Goal: Complete application form

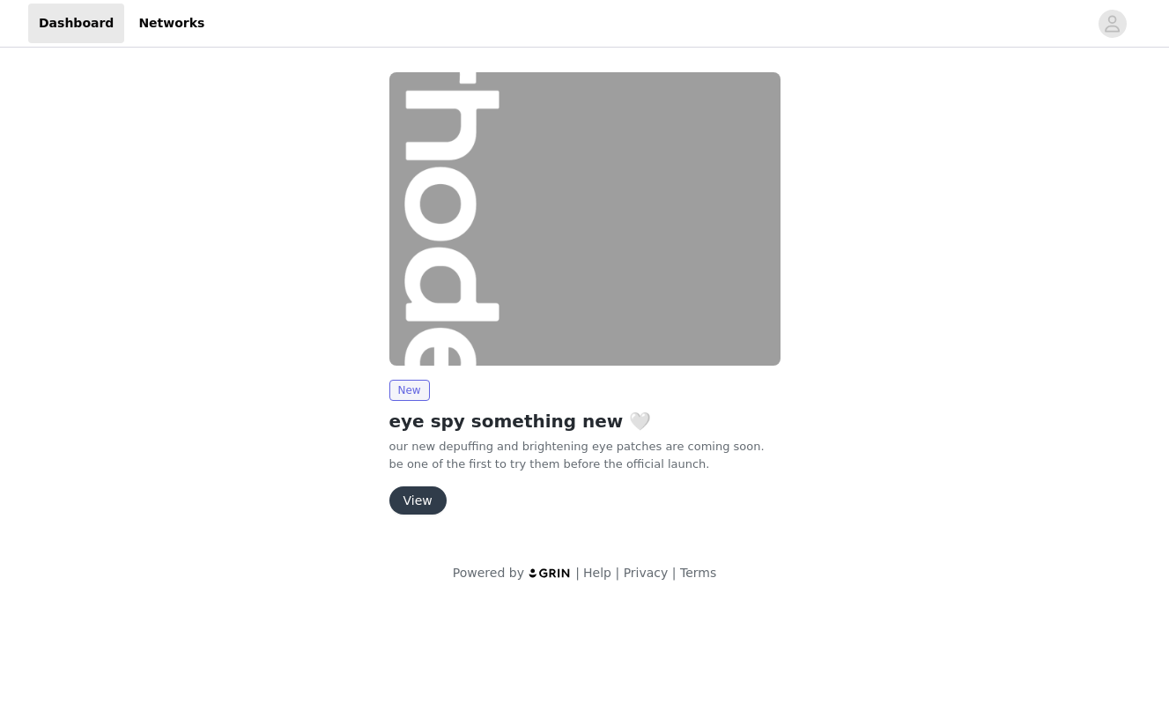
click at [414, 505] on button "View" at bounding box center [417, 500] width 57 height 28
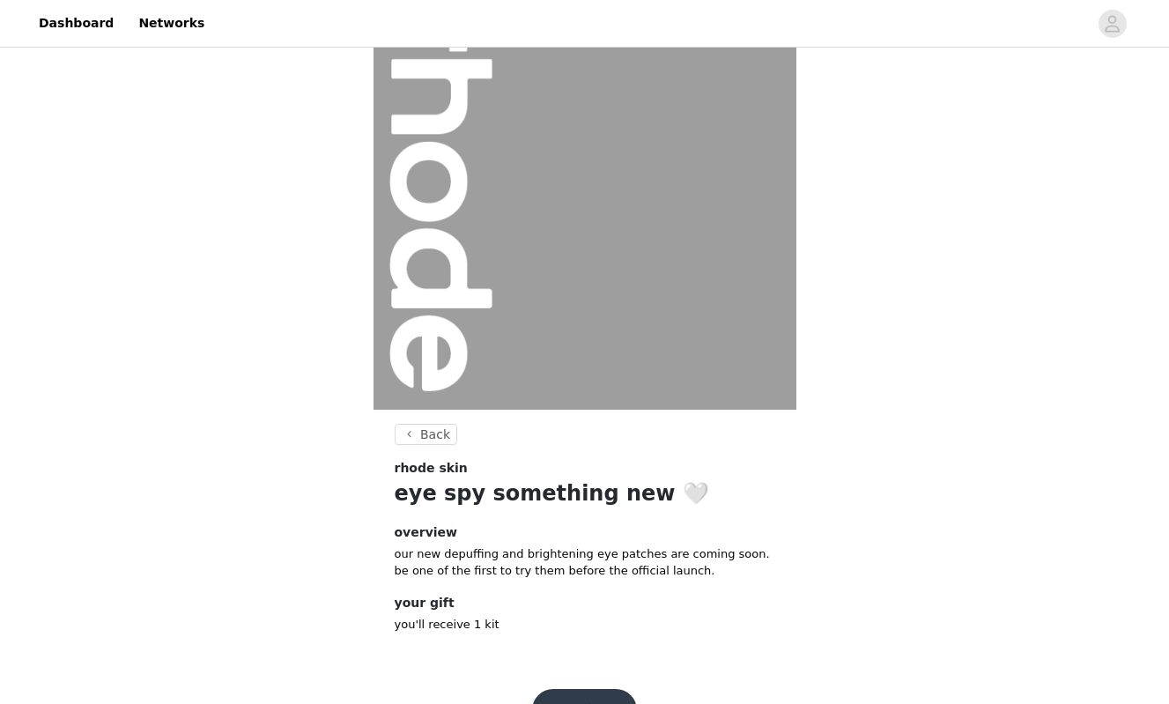
scroll to position [114, 0]
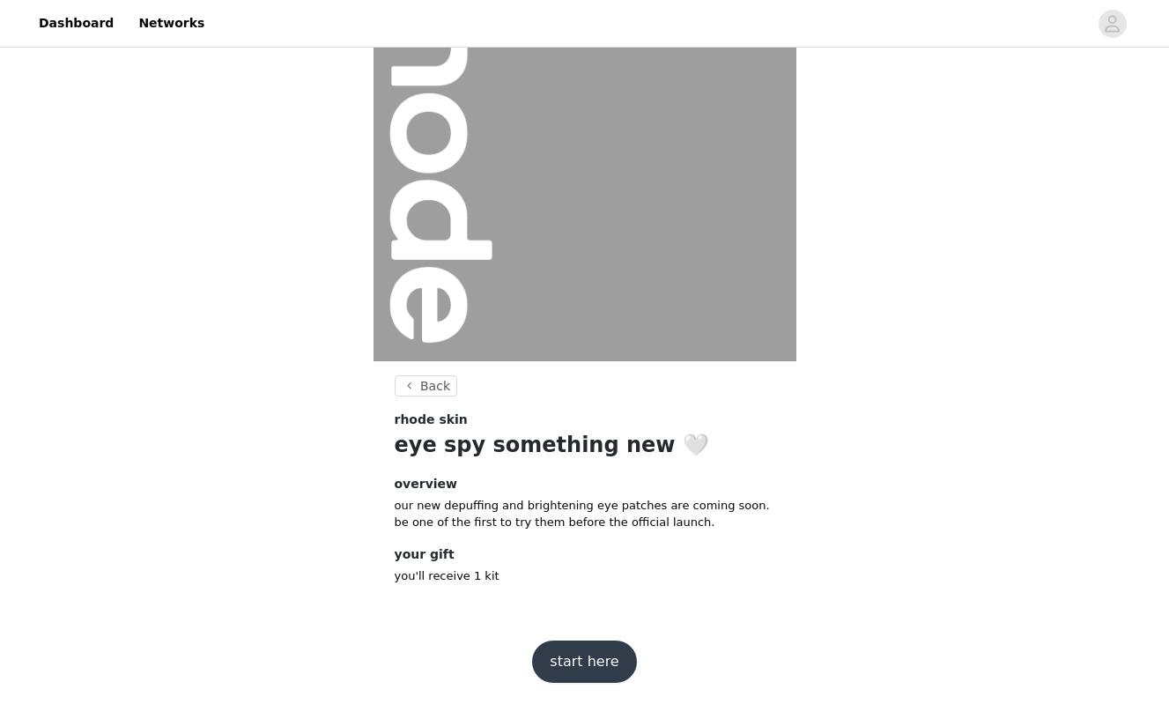
click at [586, 660] on button "start here" at bounding box center [584, 661] width 104 height 42
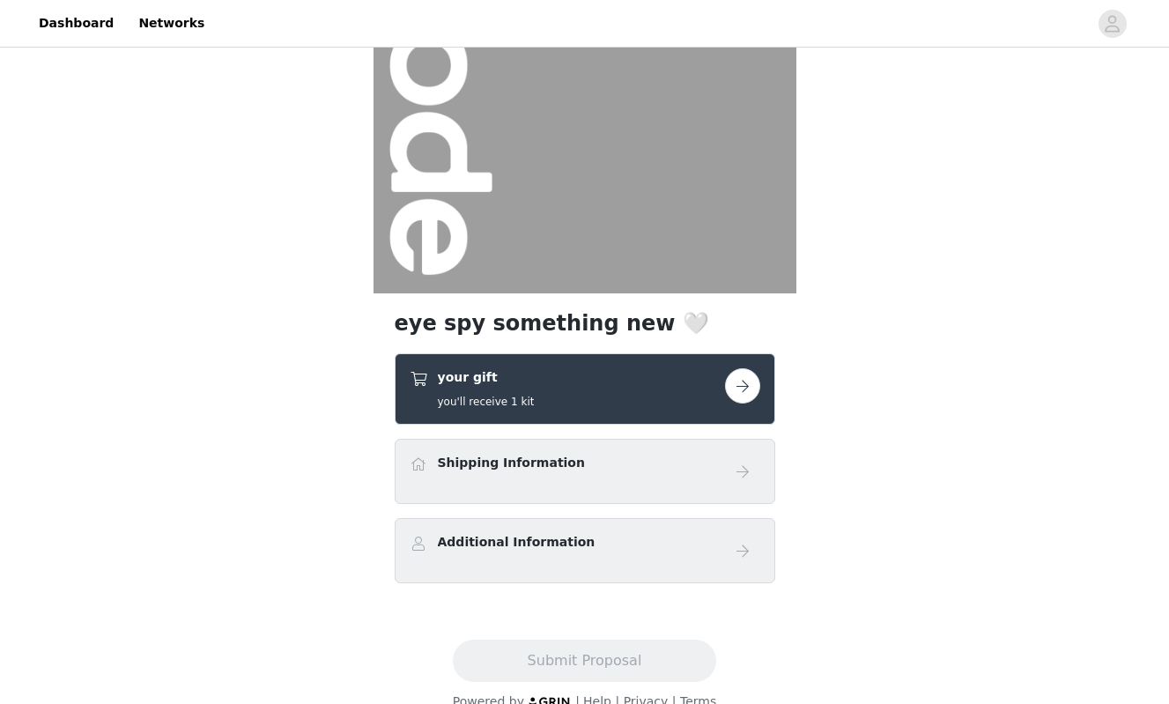
scroll to position [199, 0]
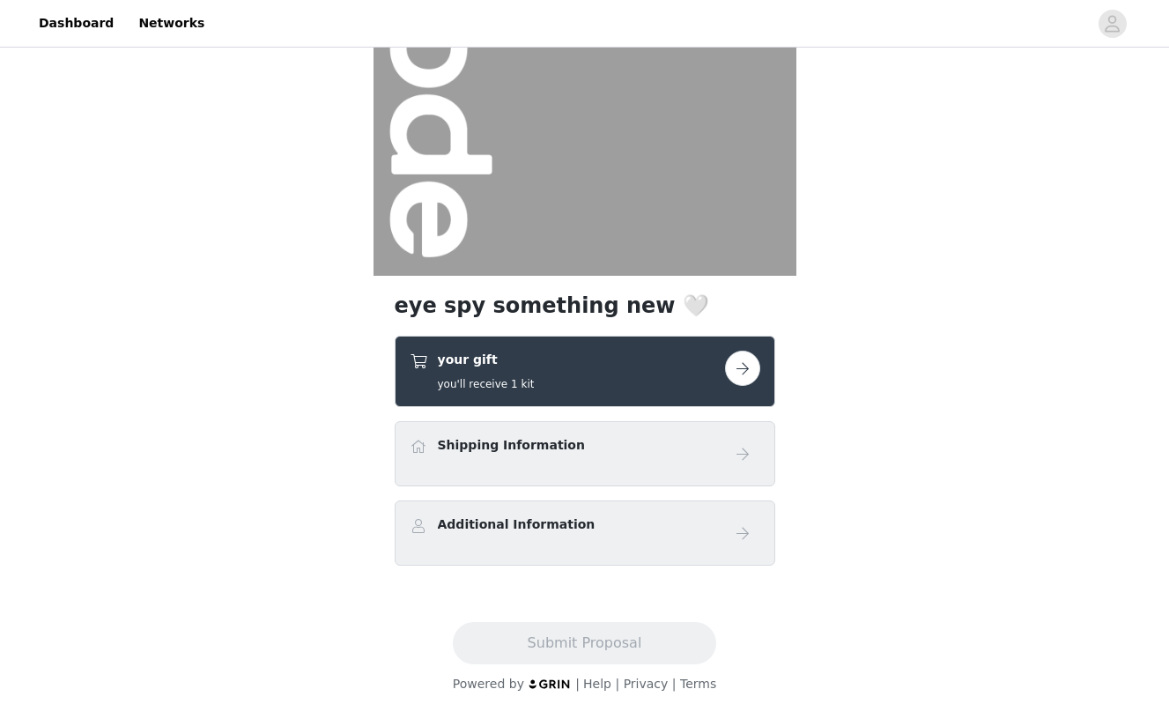
click at [747, 367] on button "button" at bounding box center [742, 367] width 35 height 35
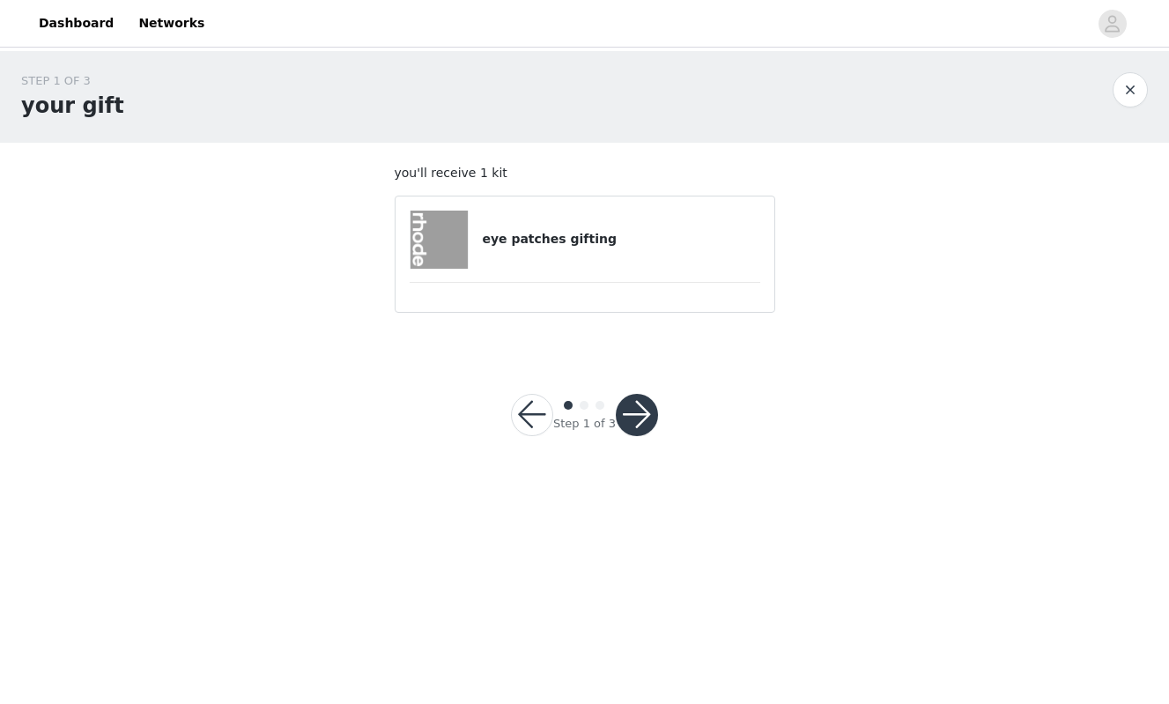
click at [574, 208] on article "eye patches gifting" at bounding box center [585, 253] width 380 height 117
click at [449, 240] on img at bounding box center [439, 239] width 58 height 58
click at [633, 400] on button "button" at bounding box center [637, 415] width 42 height 42
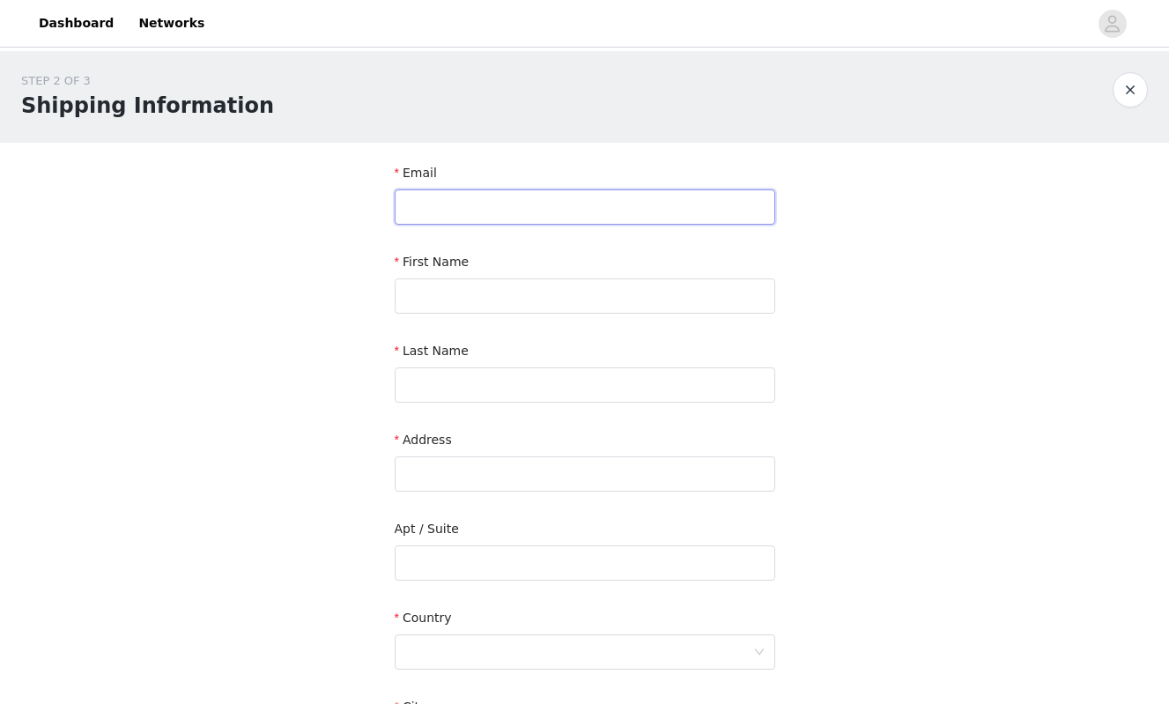
click at [463, 209] on input "text" at bounding box center [585, 206] width 380 height 35
type input "[EMAIL_ADDRESS][DOMAIN_NAME]"
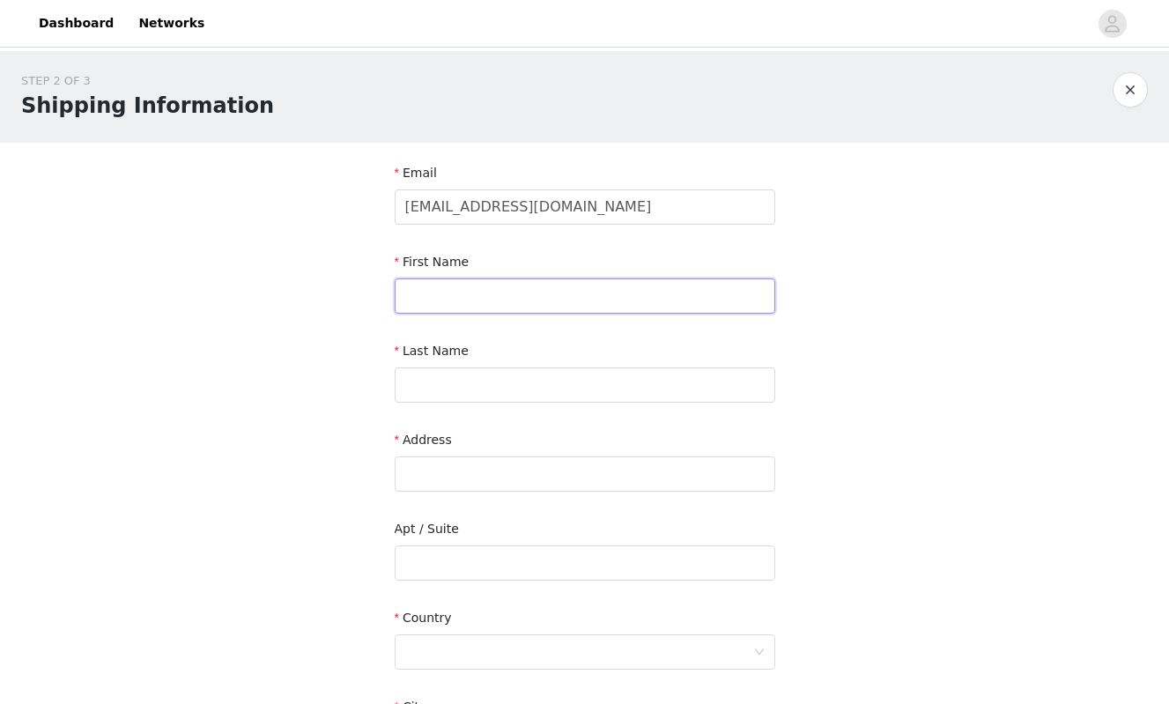
type input "tilly"
type input "[PERSON_NAME]"
type input "[STREET_ADDRESS]"
type input "unit a210"
type input "provo"
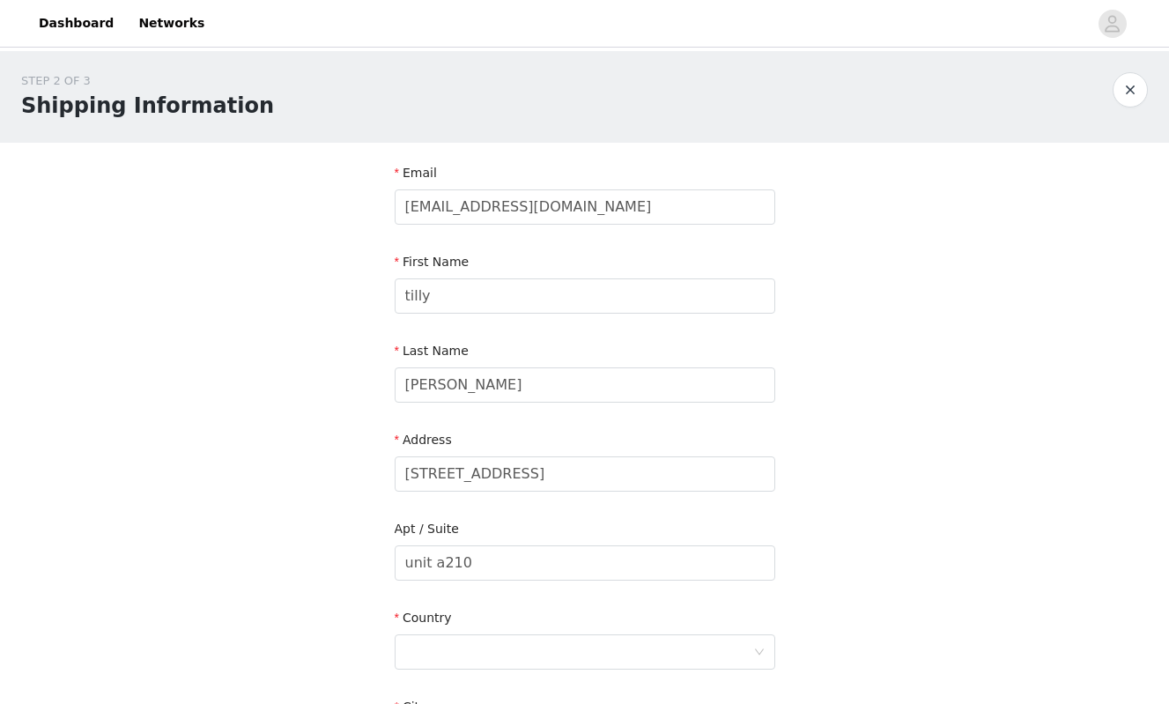
type input "84604"
type input "5417994676"
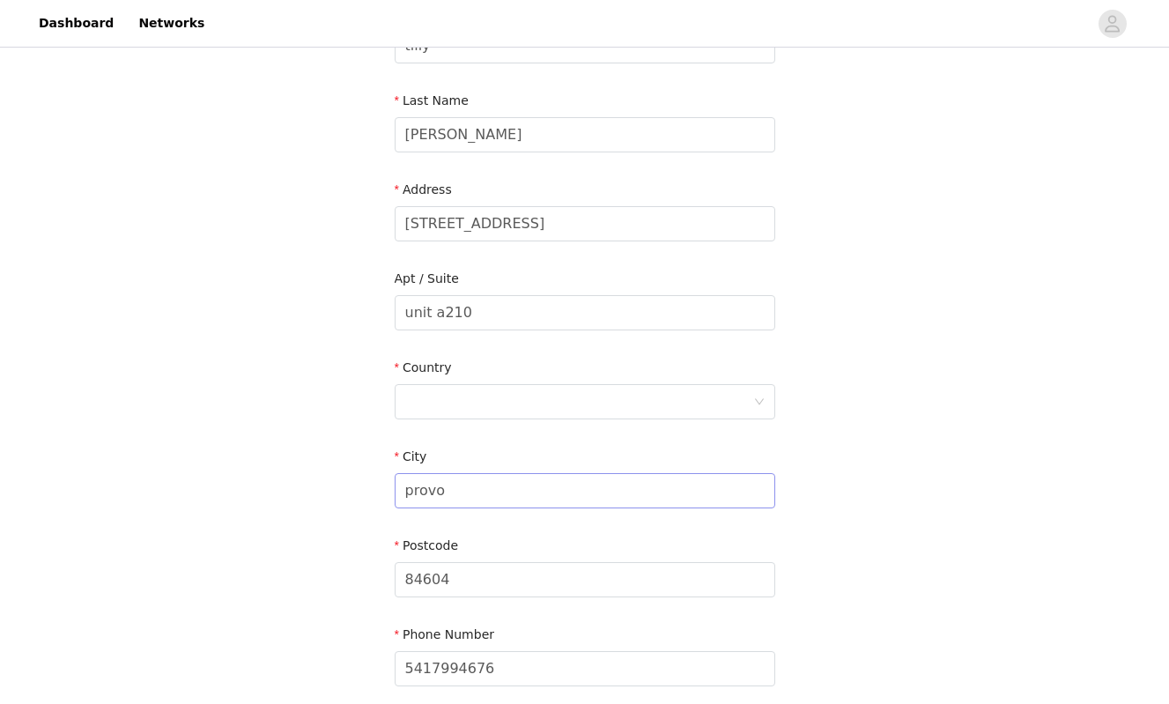
scroll to position [269, 0]
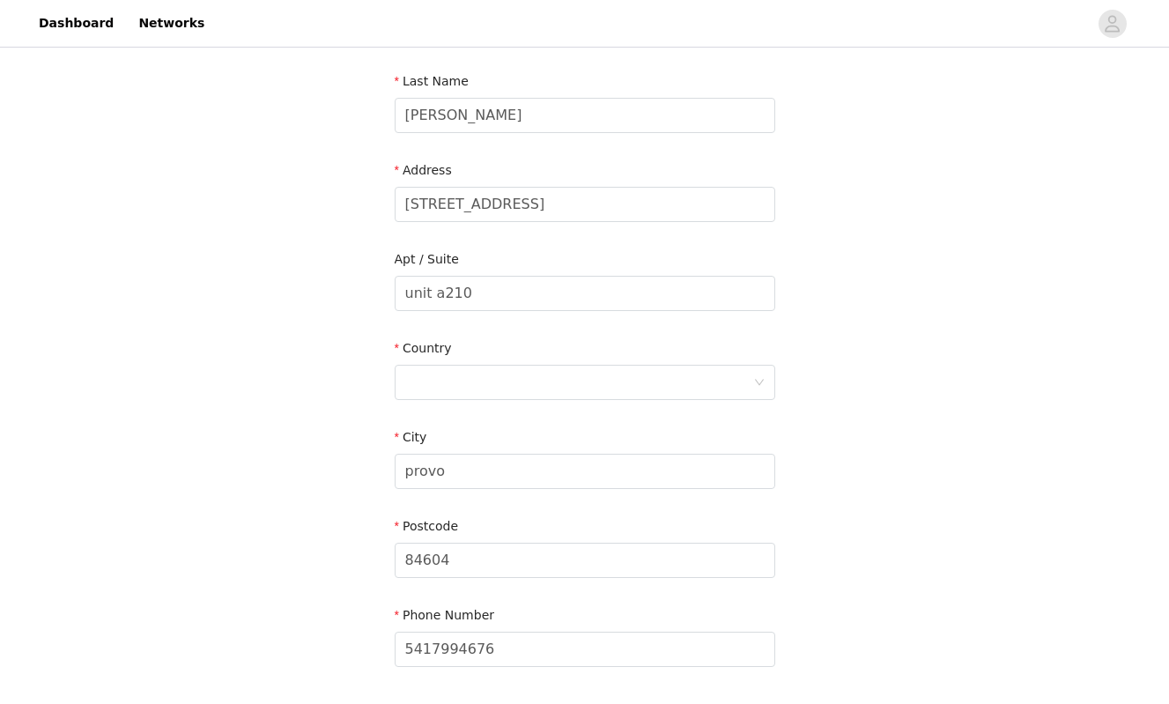
click at [454, 380] on div at bounding box center [579, 381] width 348 height 33
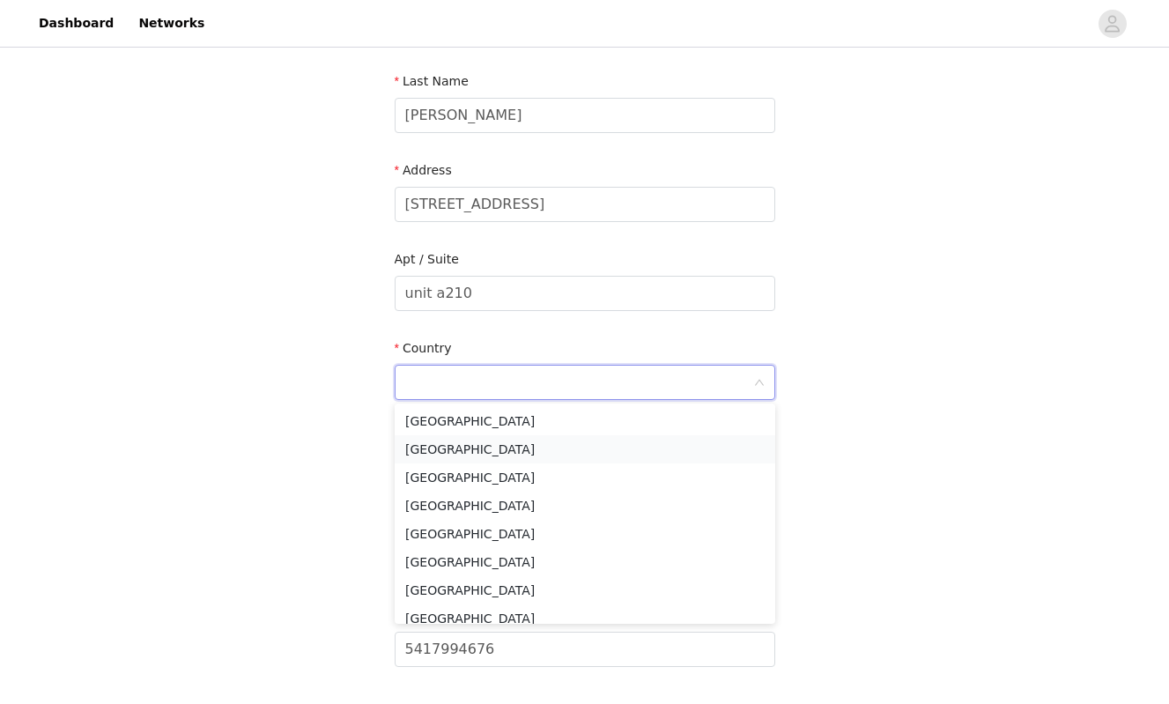
type input "[GEOGRAPHIC_DATA]"
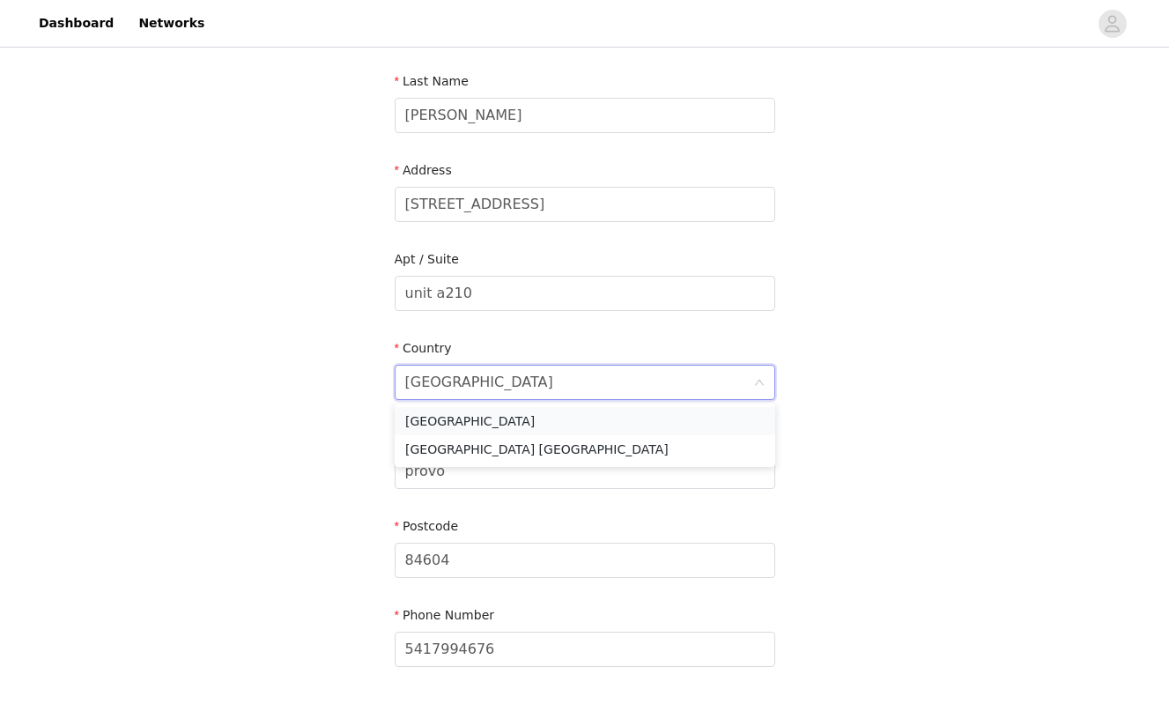
click at [439, 417] on li "[GEOGRAPHIC_DATA]" at bounding box center [585, 421] width 380 height 28
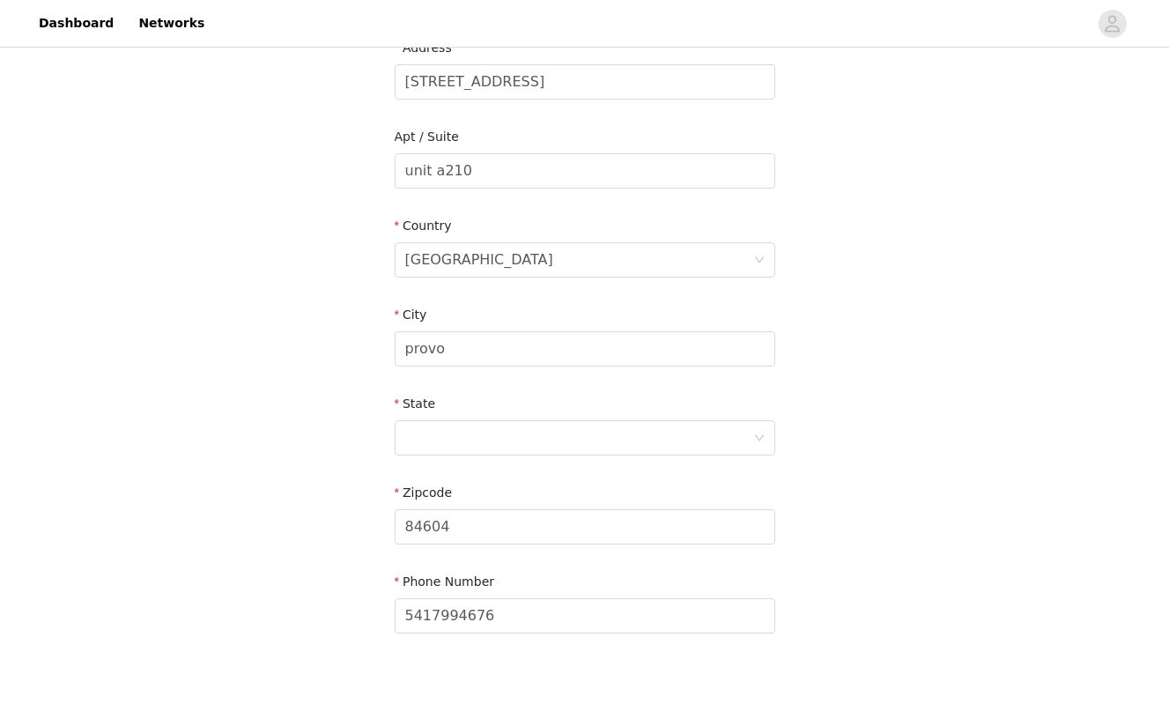
scroll to position [423, 0]
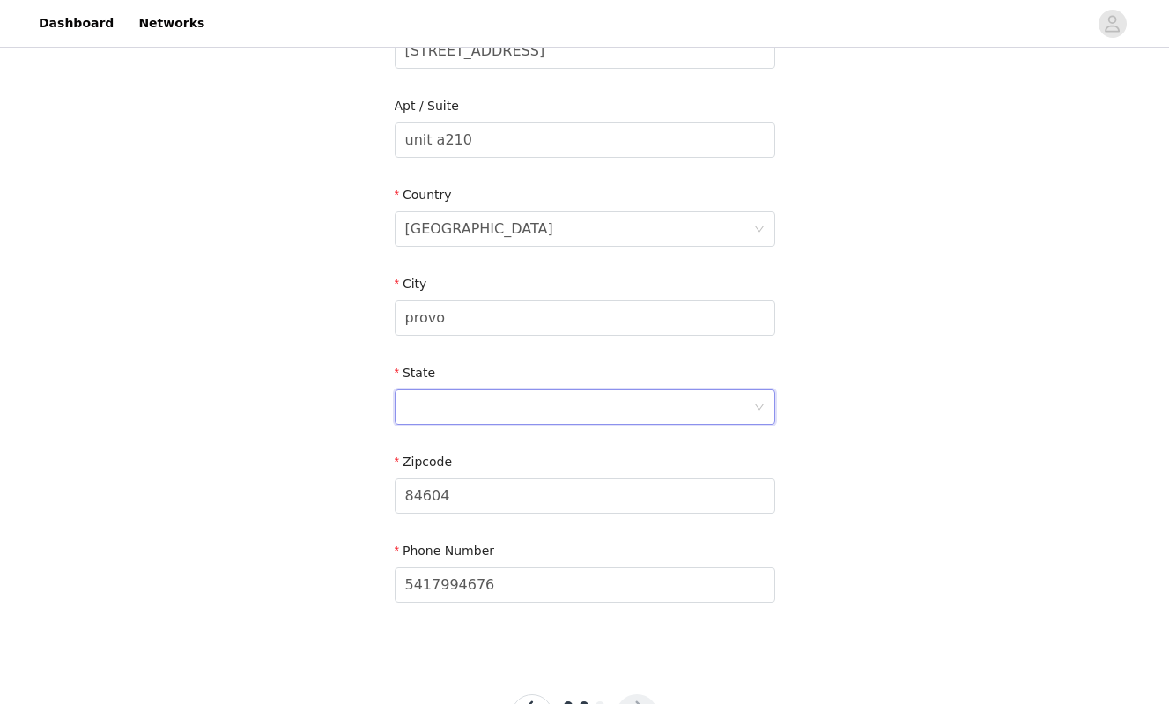
click at [405, 415] on div at bounding box center [579, 406] width 348 height 33
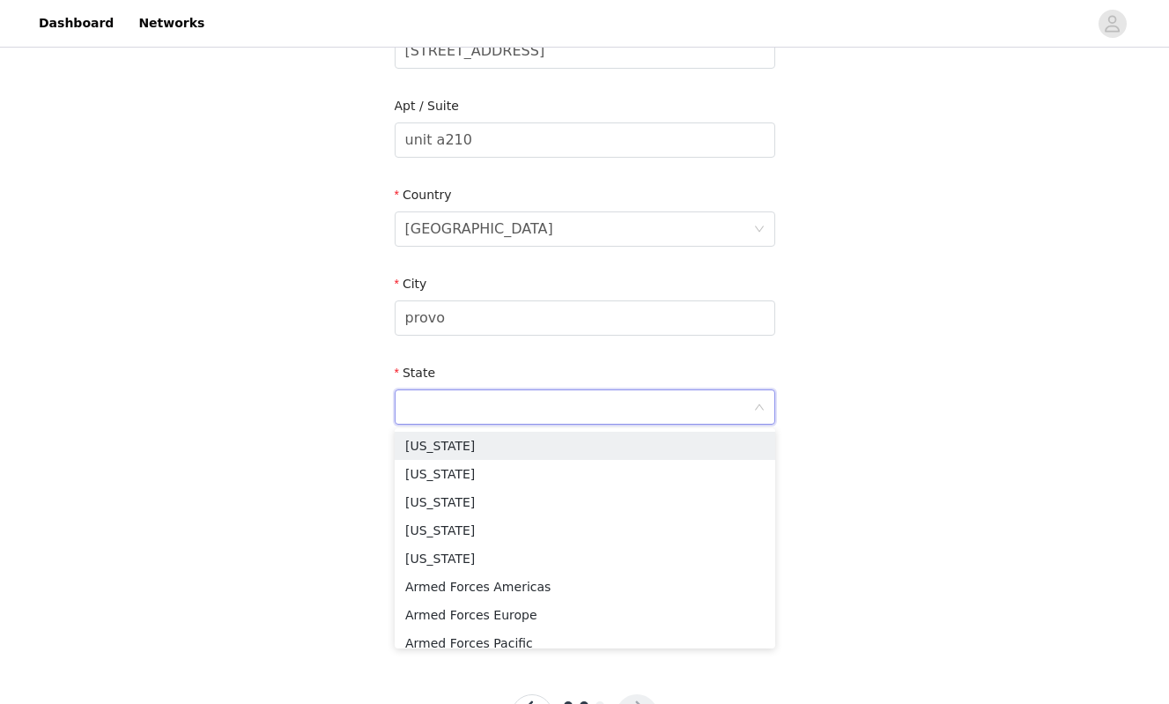
type input "[US_STATE]"
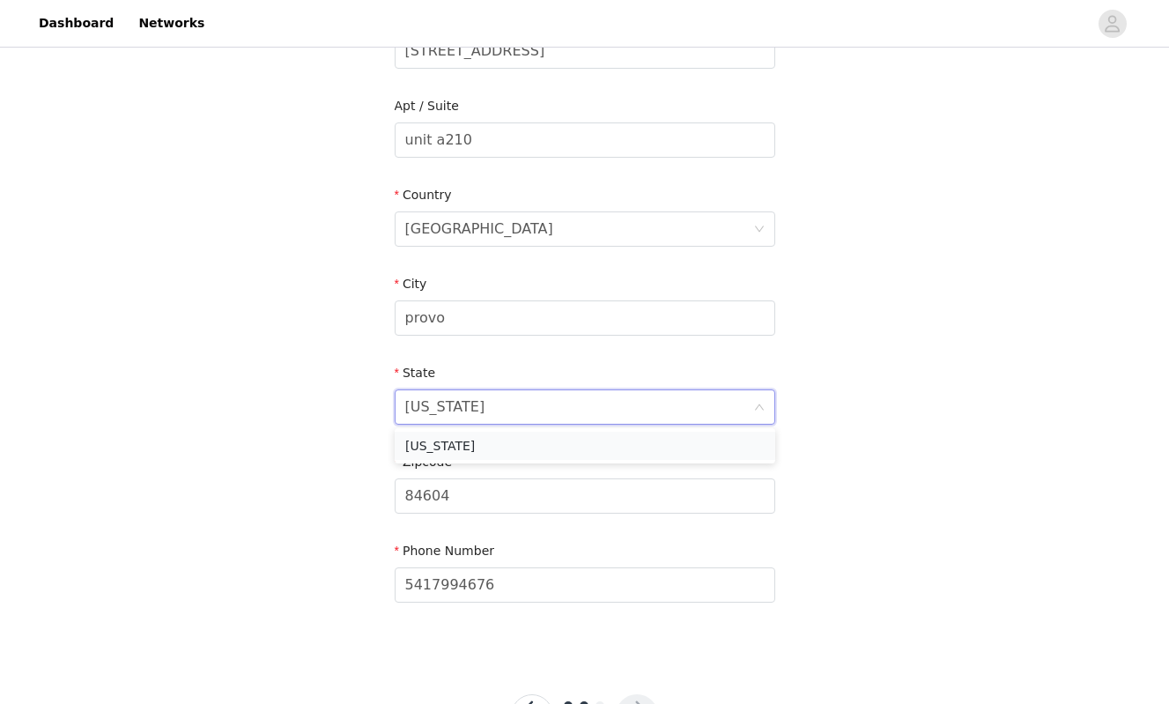
click at [431, 448] on li "[US_STATE]" at bounding box center [585, 445] width 380 height 28
click at [330, 520] on div "STEP 2 OF 3 Shipping Information Email [EMAIL_ADDRESS][DOMAIN_NAME] First Name …" at bounding box center [584, 139] width 1169 height 1023
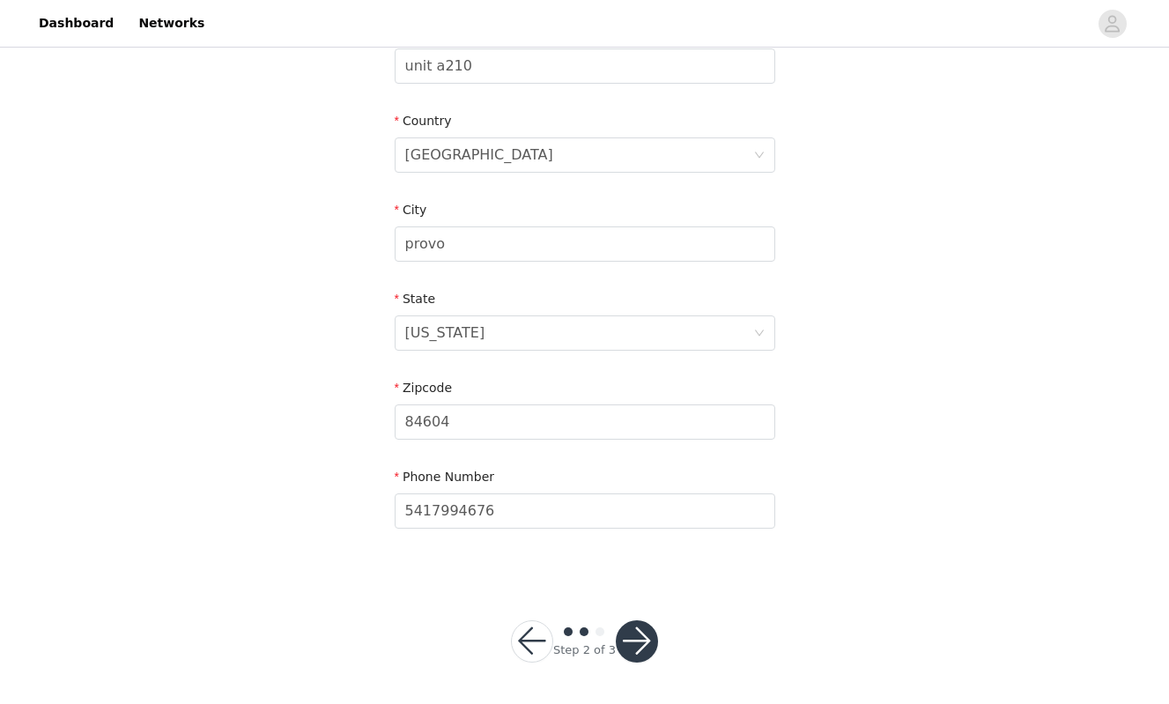
click at [634, 648] on button "button" at bounding box center [637, 641] width 42 height 42
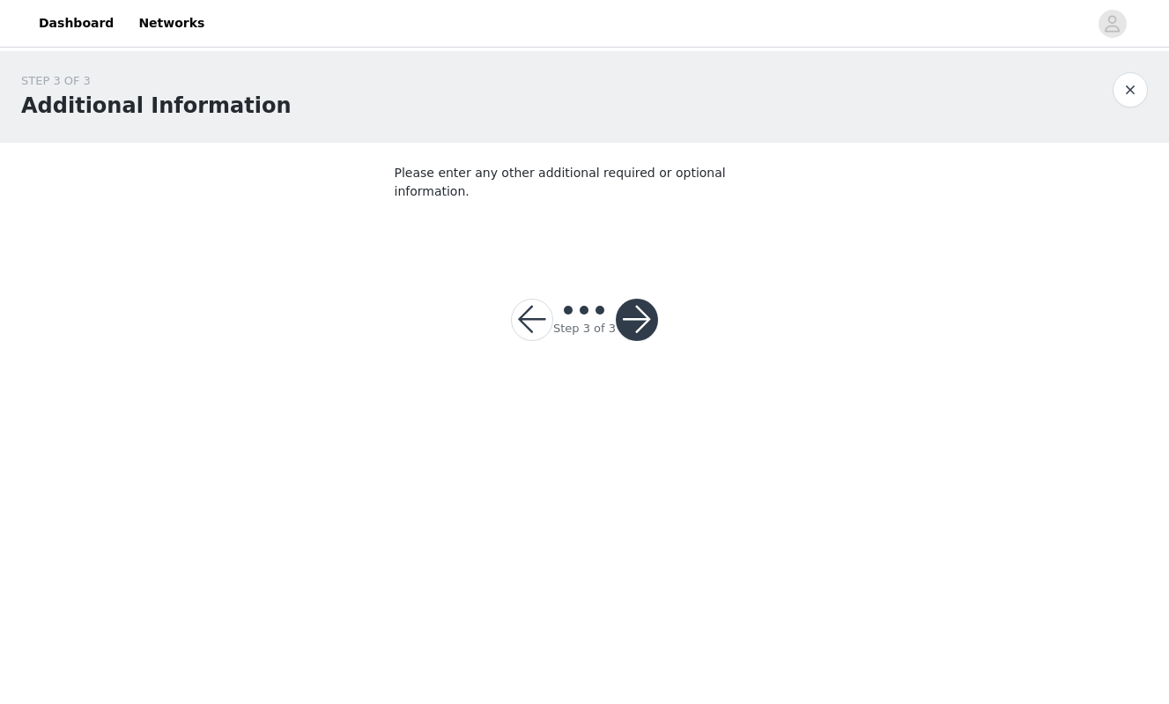
click at [638, 299] on button "button" at bounding box center [637, 320] width 42 height 42
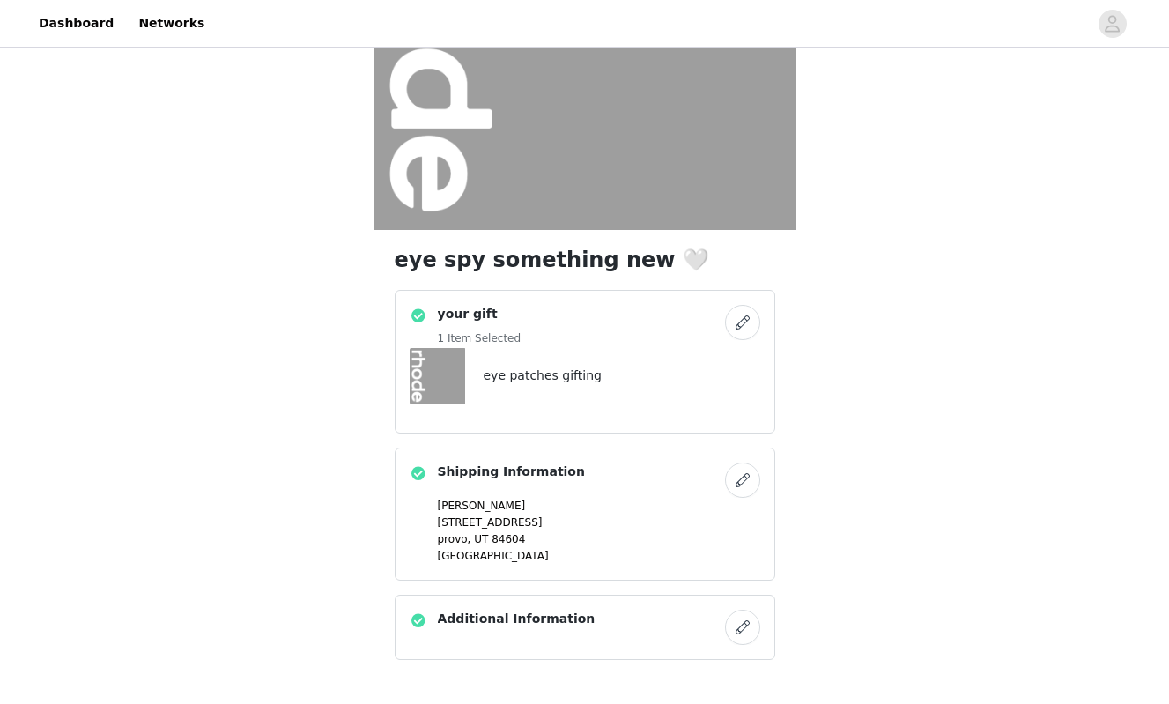
scroll to position [349, 0]
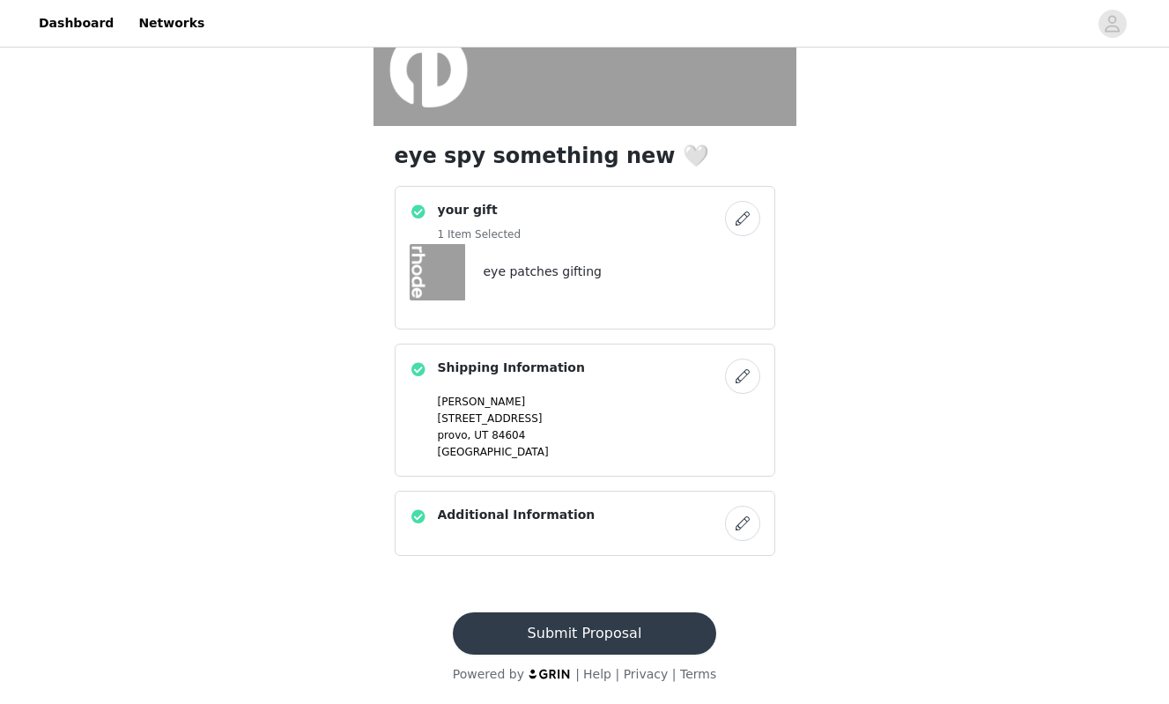
click at [542, 619] on button "Submit Proposal" at bounding box center [584, 633] width 263 height 42
